Goal: Information Seeking & Learning: Find specific fact

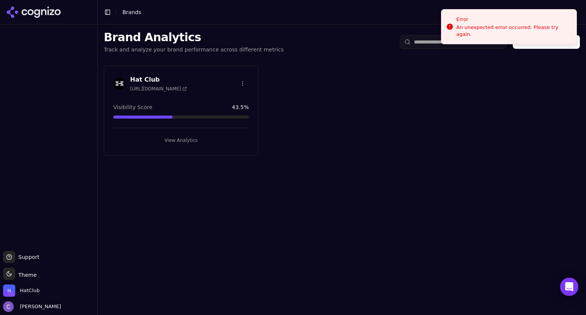
click at [195, 140] on button "View Analytics" at bounding box center [180, 140] width 135 height 12
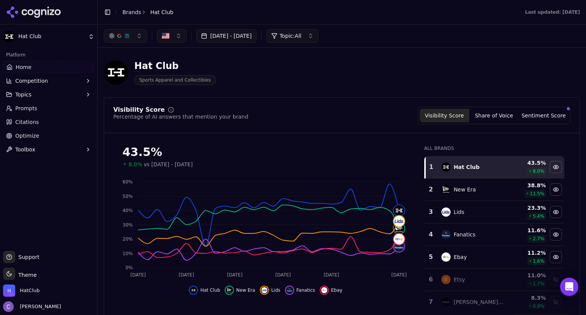
click at [34, 97] on button "Topics" at bounding box center [48, 94] width 91 height 12
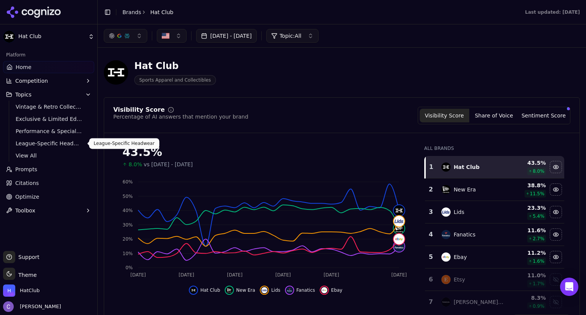
click at [41, 142] on span "League-Specific Headwear" at bounding box center [49, 144] width 66 height 8
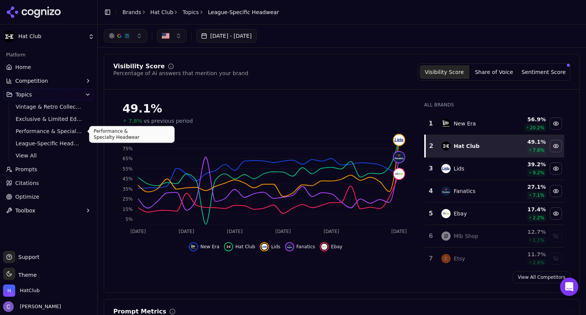
click at [67, 132] on span "Performance & Specialty Headwear" at bounding box center [49, 131] width 66 height 8
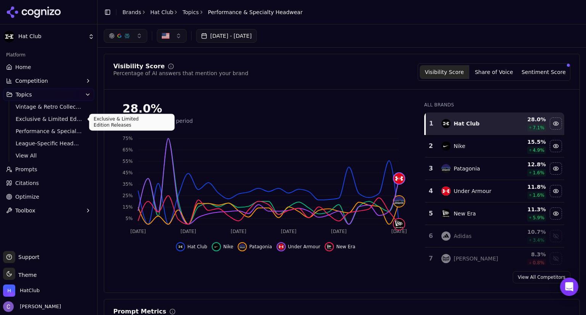
click at [51, 119] on span "Exclusive & Limited Edition Releases" at bounding box center [49, 119] width 66 height 8
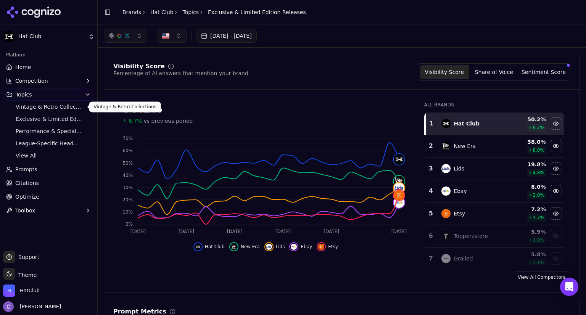
click at [61, 107] on span "Vintage & Retro Collections" at bounding box center [49, 107] width 66 height 8
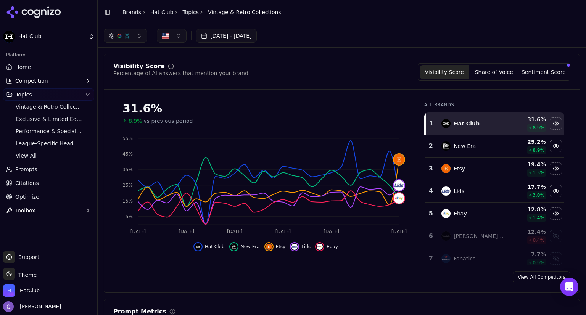
click at [35, 174] on link "Prompts" at bounding box center [48, 169] width 91 height 12
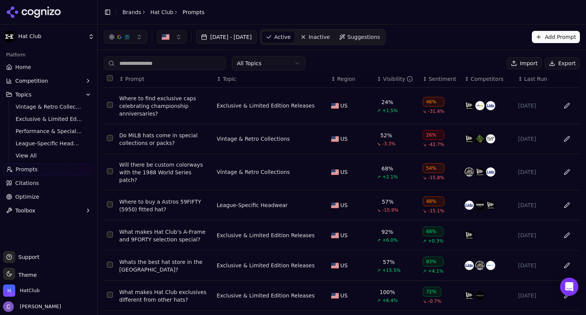
click at [377, 81] on div "↕ Visibility" at bounding box center [397, 79] width 40 height 8
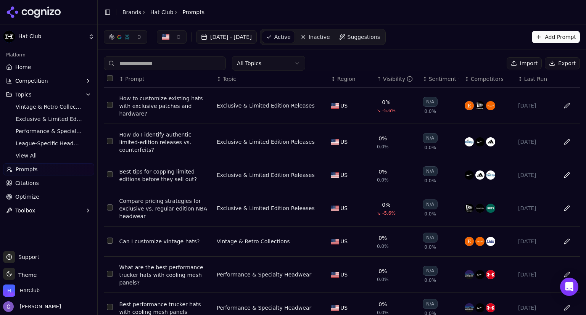
click at [156, 66] on input at bounding box center [165, 63] width 122 height 14
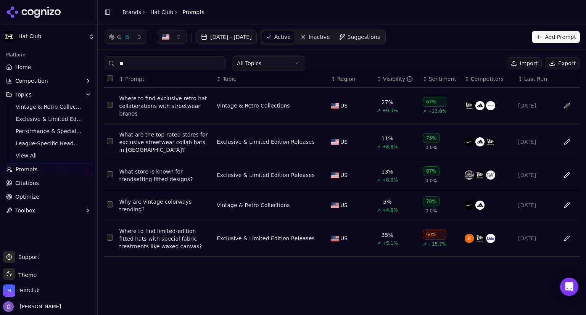
type input "*"
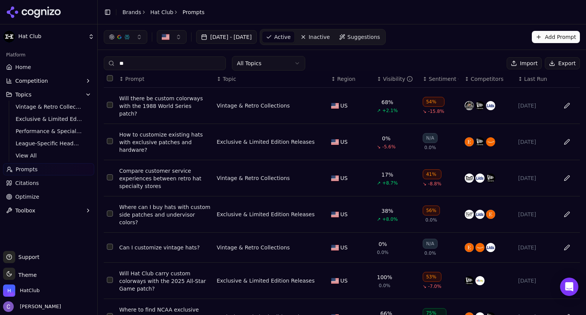
type input "*"
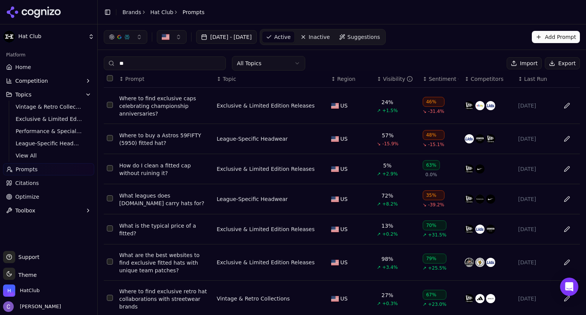
type input "*"
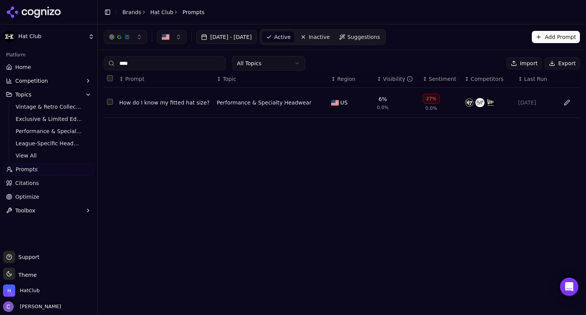
type input "****"
click at [166, 105] on div "How do I know my fitted hat size?" at bounding box center [164, 103] width 91 height 8
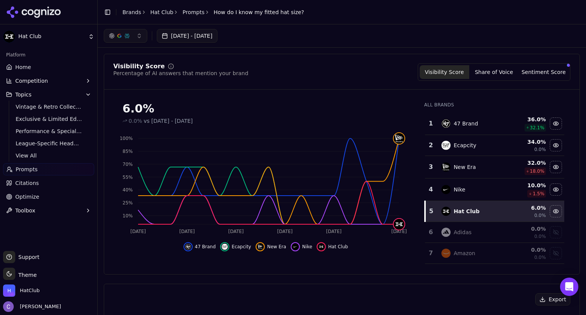
click at [32, 72] on link "Home" at bounding box center [48, 67] width 91 height 12
